Goal: Find specific page/section: Find specific page/section

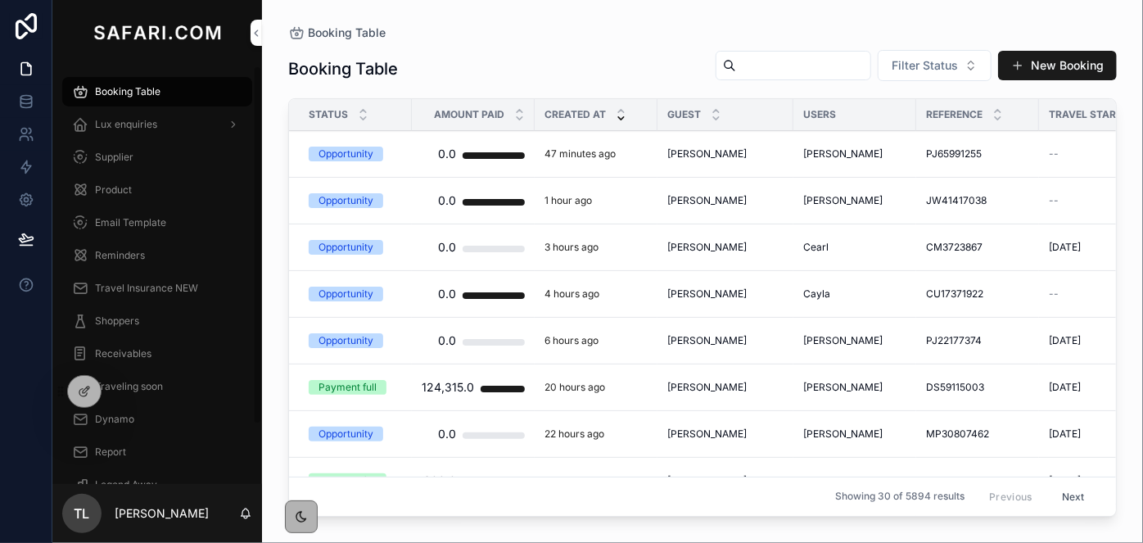
click at [103, 188] on span "Product" at bounding box center [113, 189] width 37 height 13
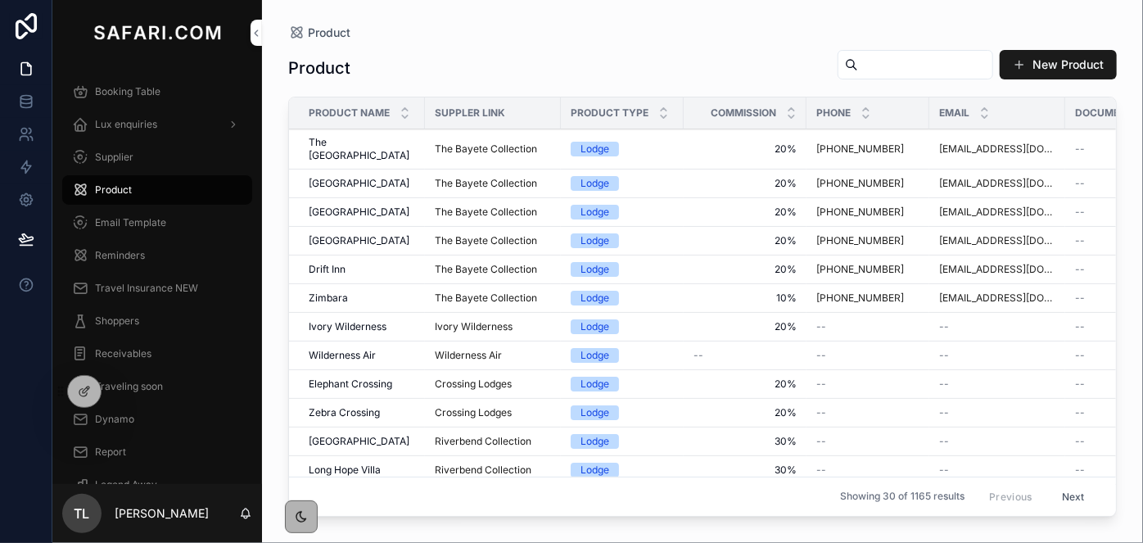
click at [838, 70] on div "scrollable content" at bounding box center [916, 64] width 156 height 29
click at [858, 70] on input "scrollable content" at bounding box center [925, 64] width 134 height 23
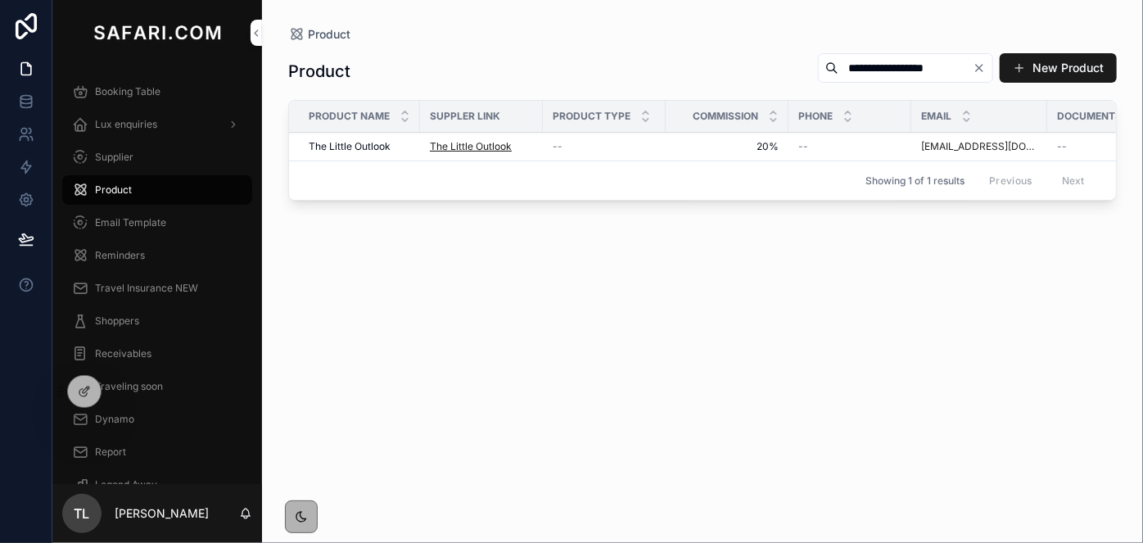
type input "**********"
click at [494, 147] on span "The Little Outlook" at bounding box center [471, 146] width 82 height 13
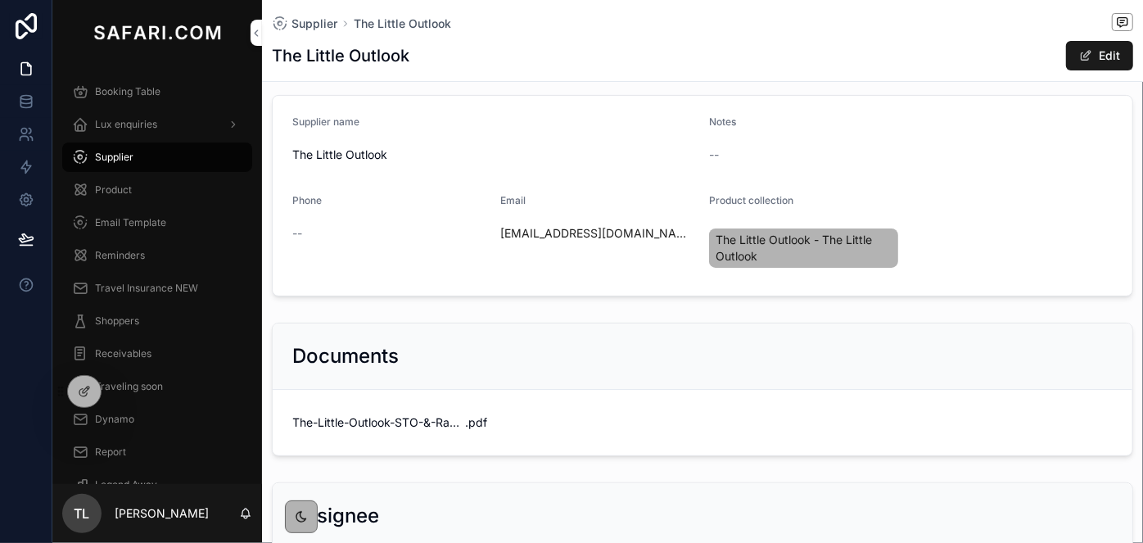
scroll to position [223, 0]
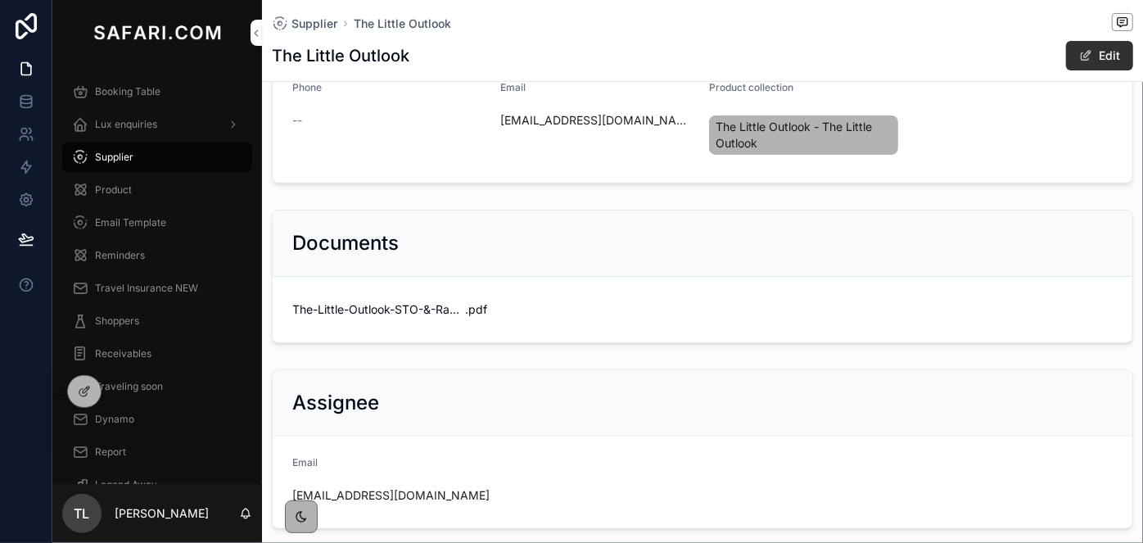
click at [1079, 56] on span "scrollable content" at bounding box center [1085, 55] width 13 height 13
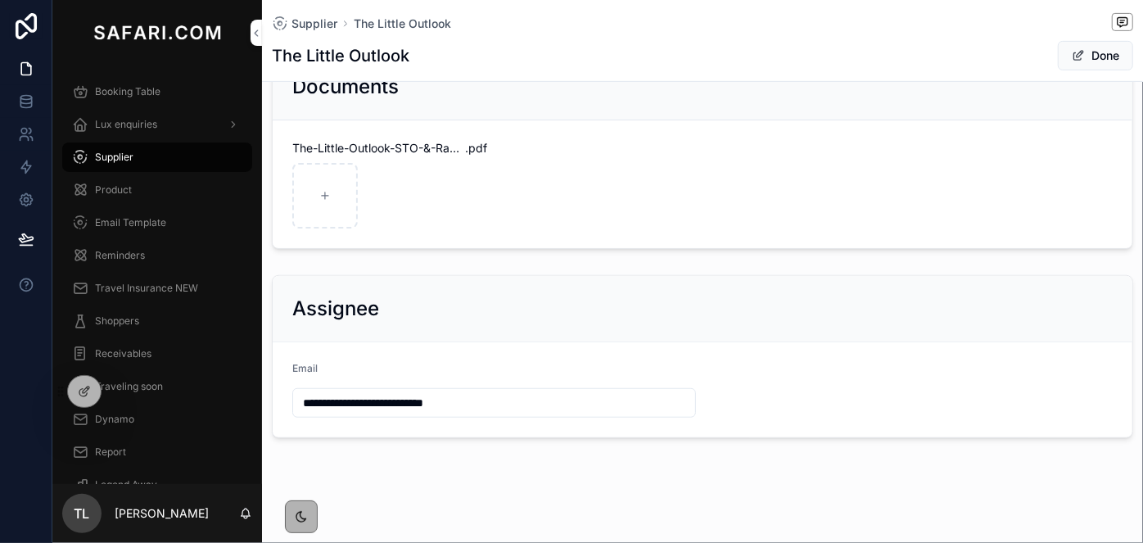
scroll to position [382, 0]
